Goal: Information Seeking & Learning: Learn about a topic

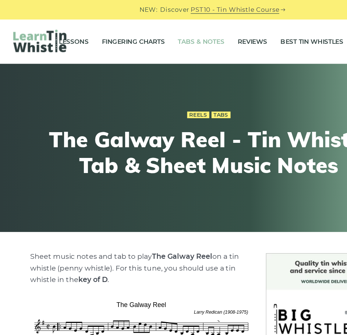
click at [167, 36] on link "Tabs & Notes" at bounding box center [167, 34] width 39 height 18
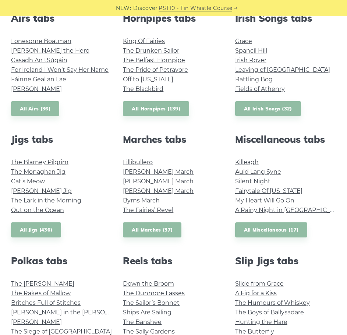
scroll to position [305, 0]
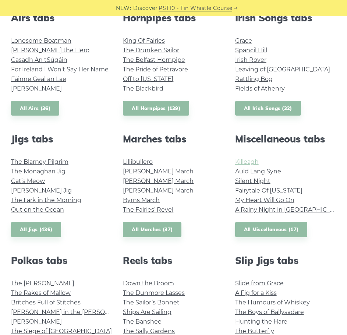
click at [257, 161] on link "Killeagh" at bounding box center [247, 161] width 24 height 7
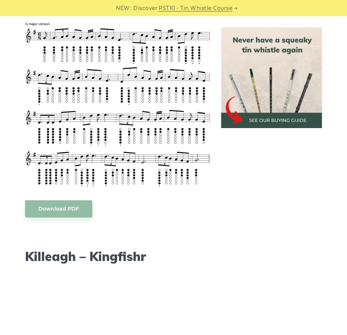
scroll to position [460, 0]
